Goal: Feedback & Contribution: Submit feedback/report problem

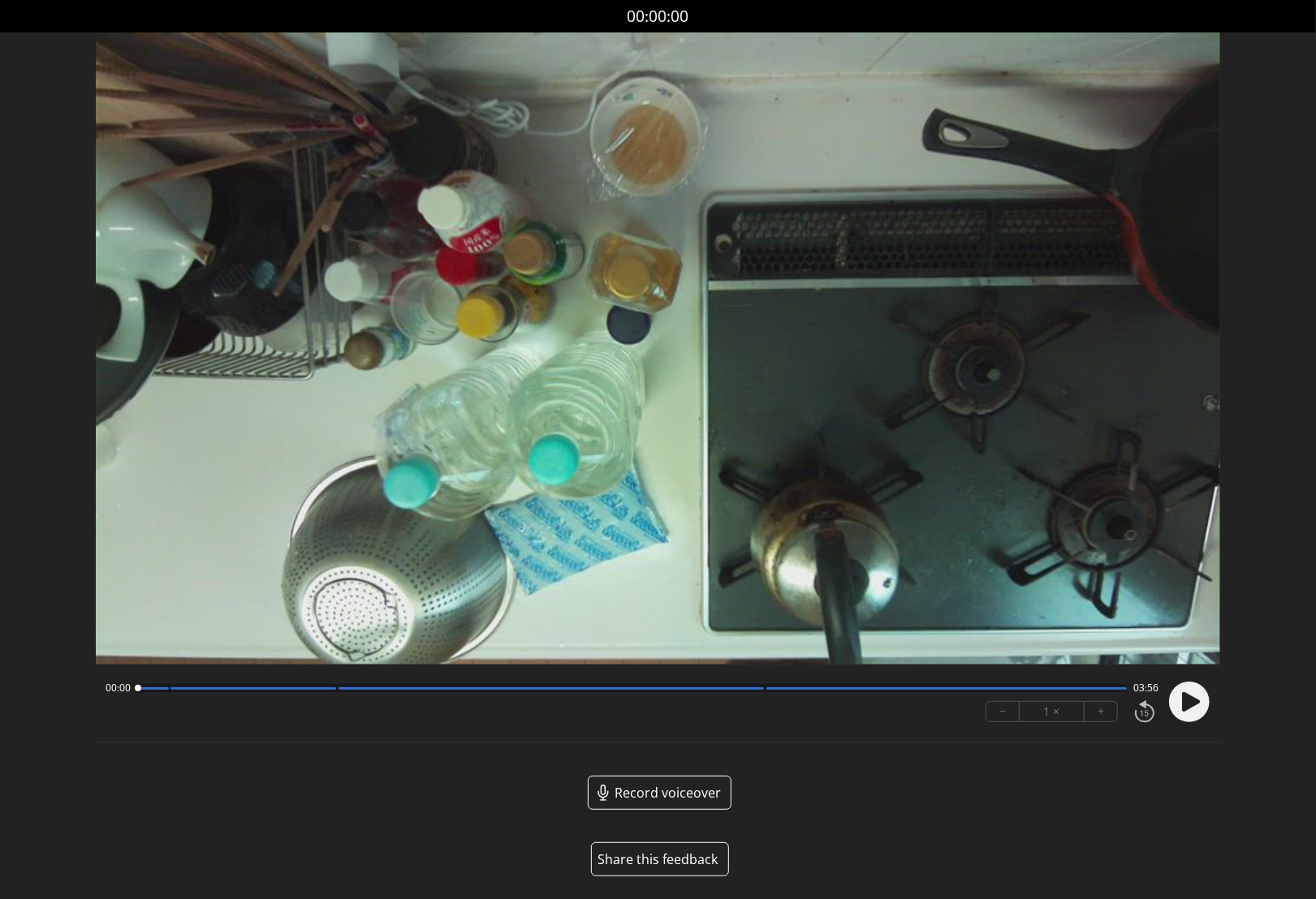
click at [674, 857] on button "Share this feedback" at bounding box center [659, 859] width 138 height 34
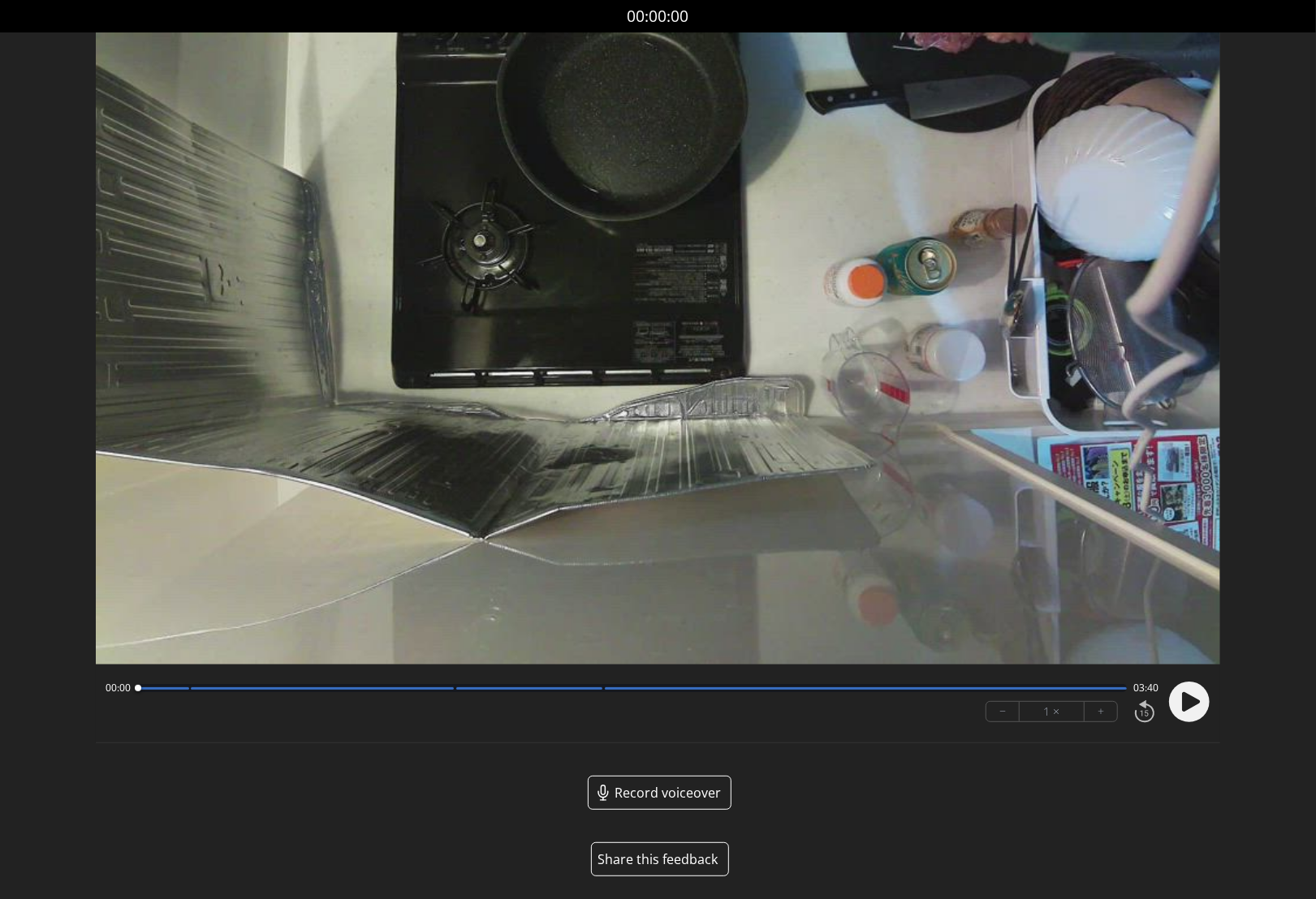
click at [671, 853] on button "Share this feedback" at bounding box center [659, 859] width 138 height 34
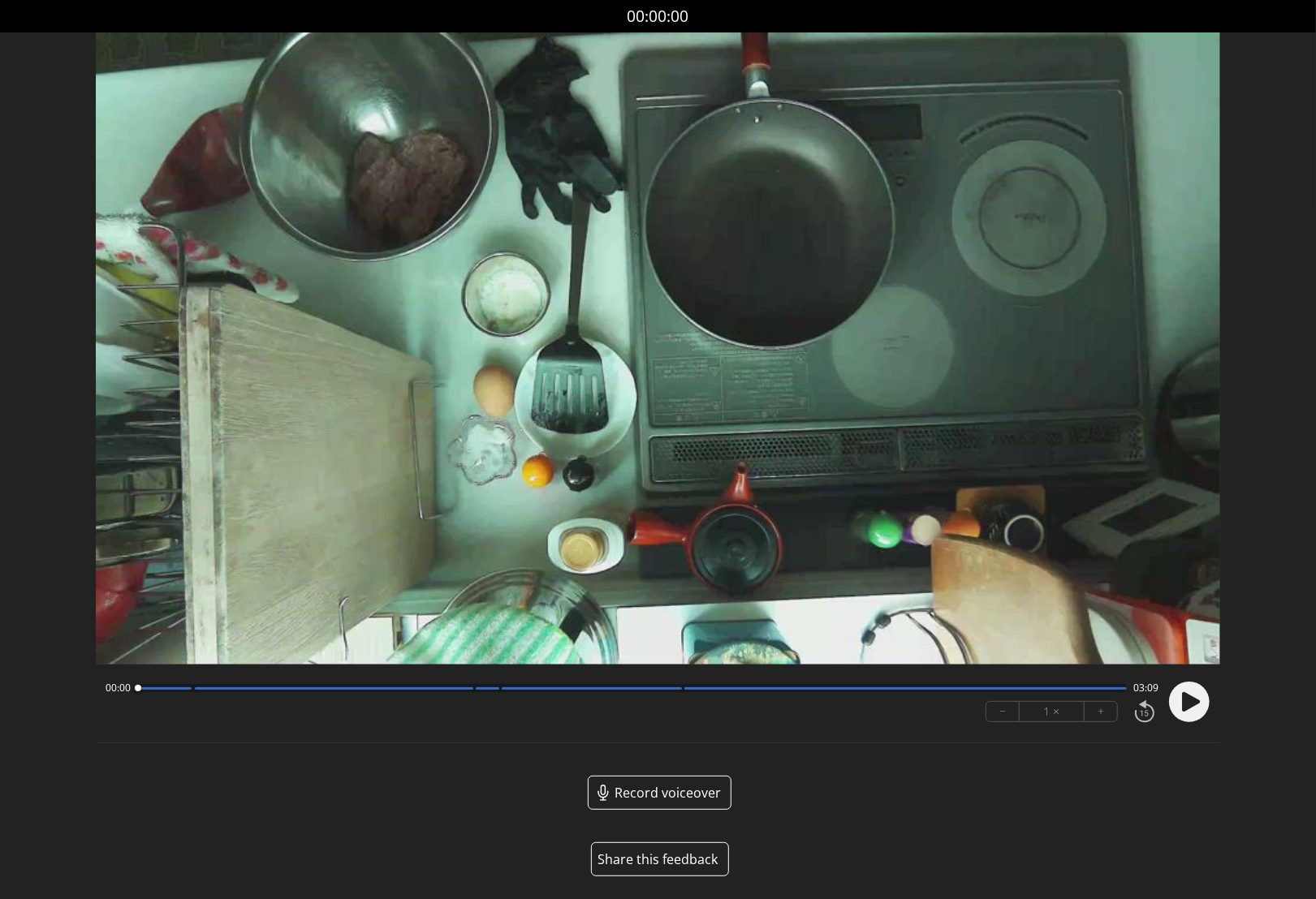
click at [685, 863] on button "Share this feedback" at bounding box center [659, 859] width 138 height 34
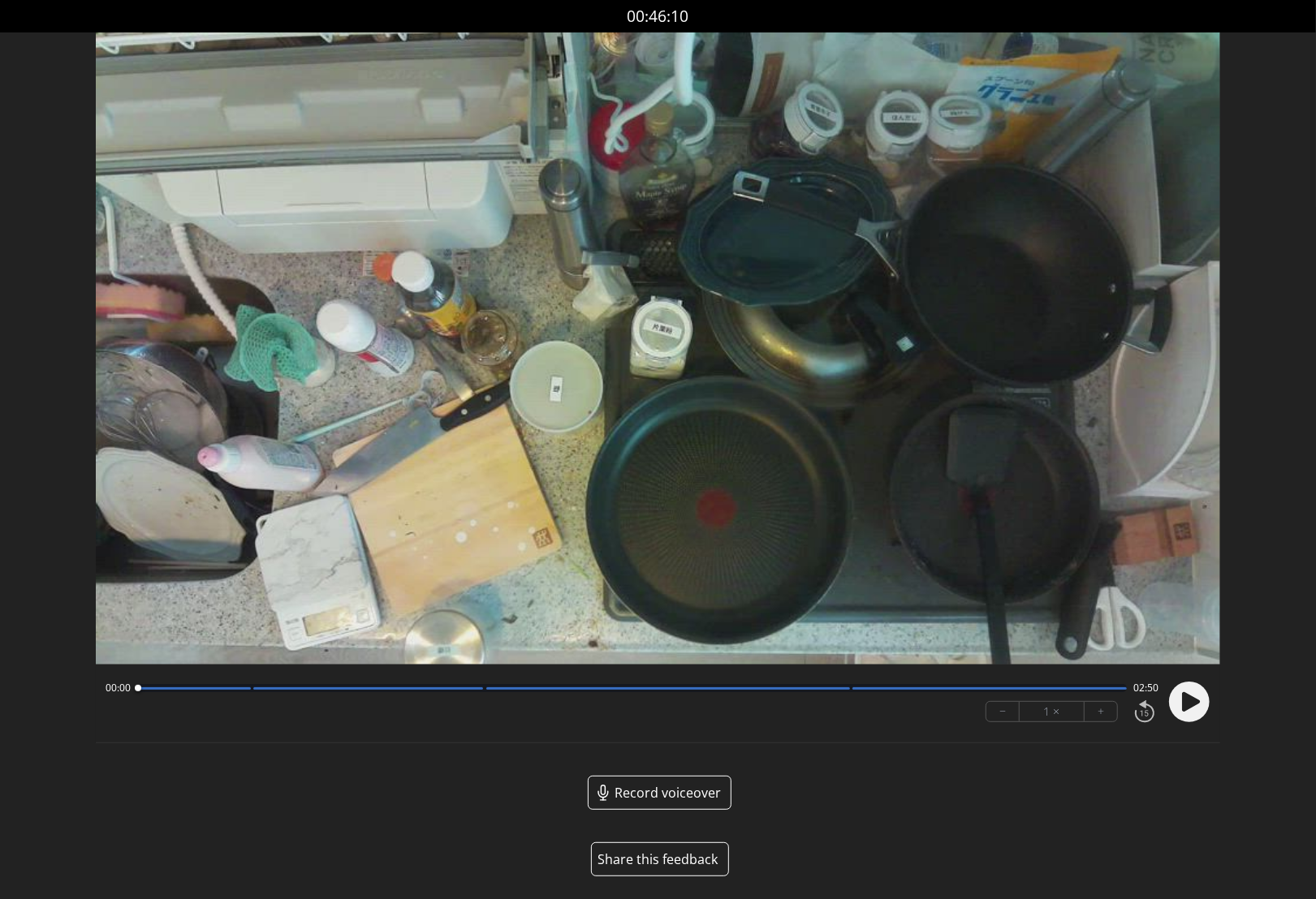
click at [660, 861] on button "Share this feedback" at bounding box center [659, 859] width 138 height 34
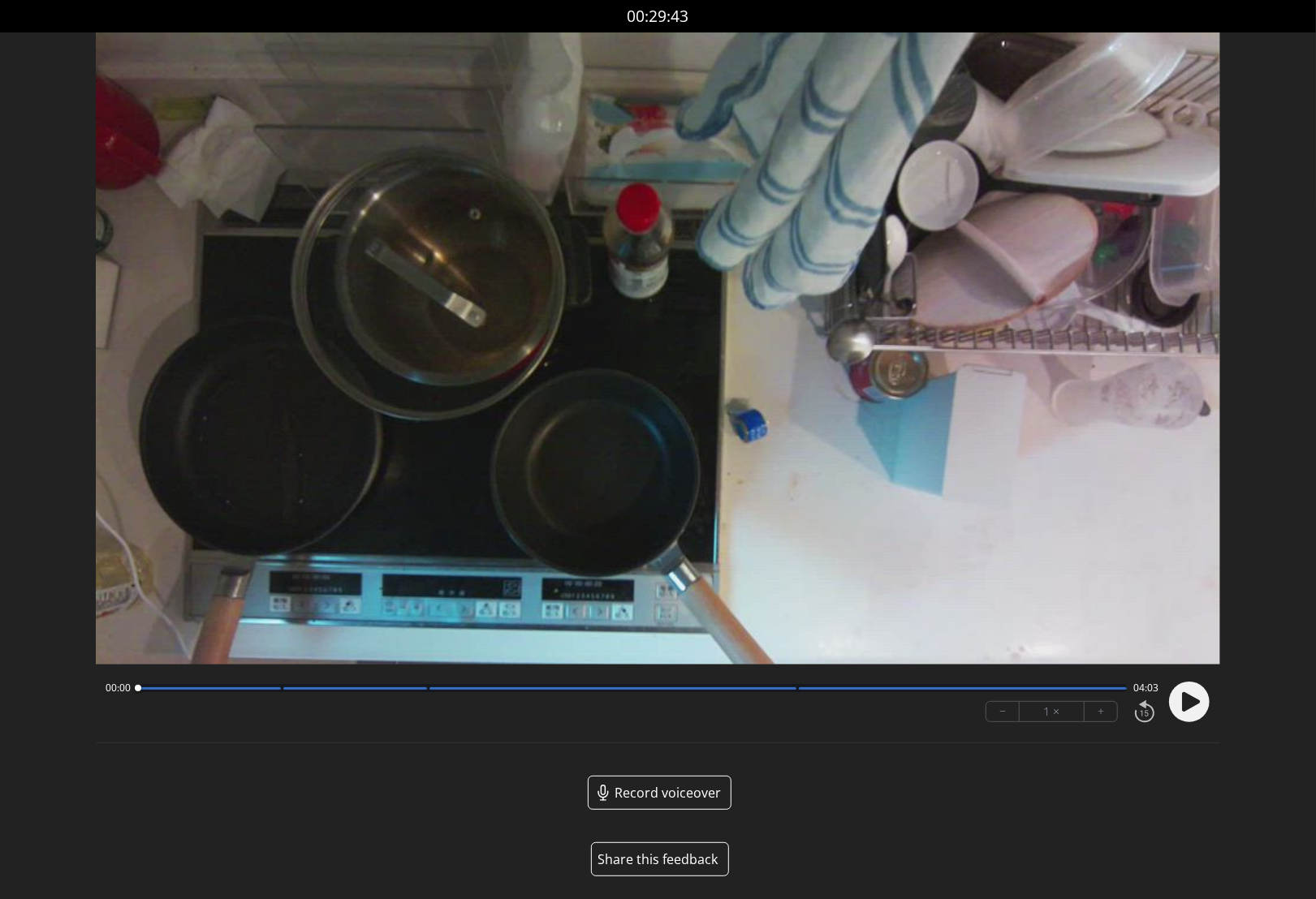
click at [672, 859] on button "Share this feedback" at bounding box center [659, 859] width 138 height 34
